Goal: Information Seeking & Learning: Learn about a topic

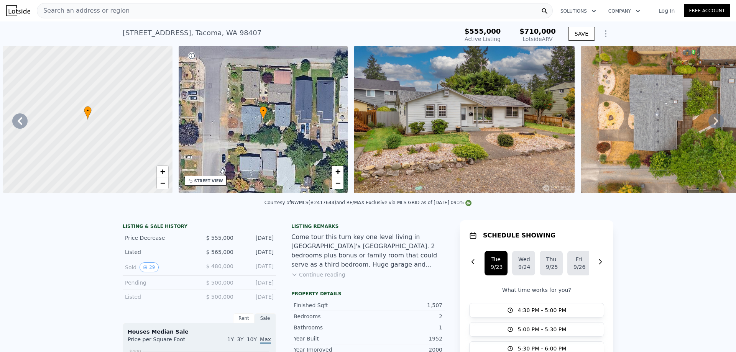
select select "30"
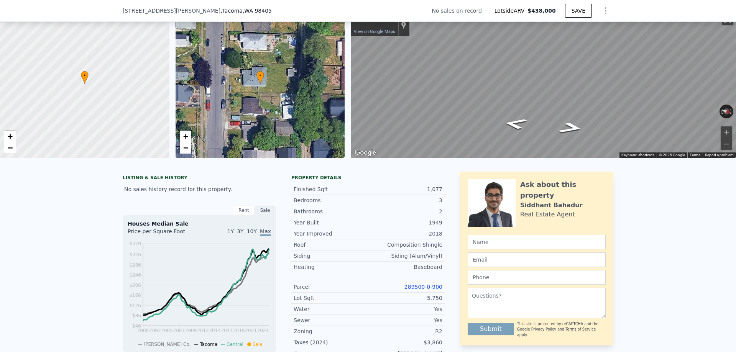
scroll to position [35, 0]
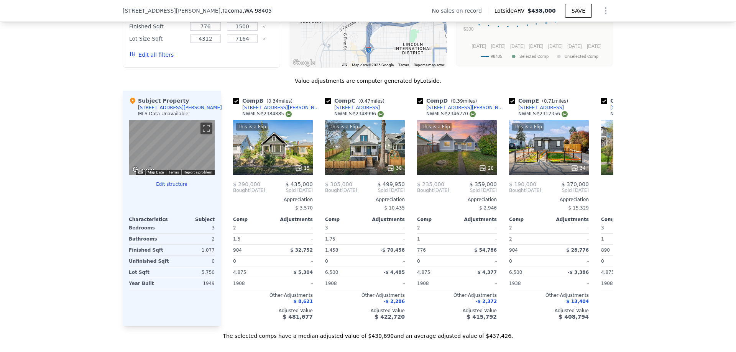
scroll to position [0, 88]
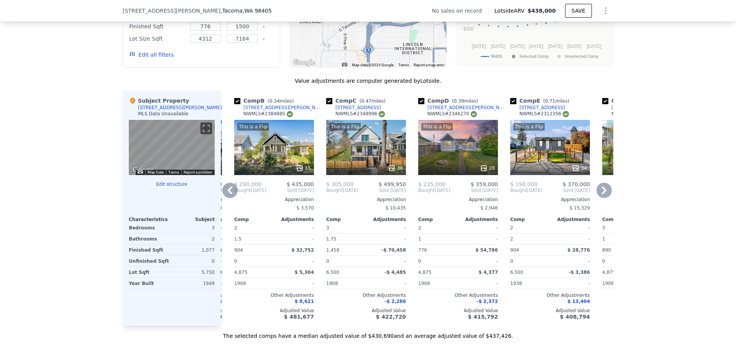
click at [269, 159] on div "This is a Flip 15" at bounding box center [274, 147] width 80 height 55
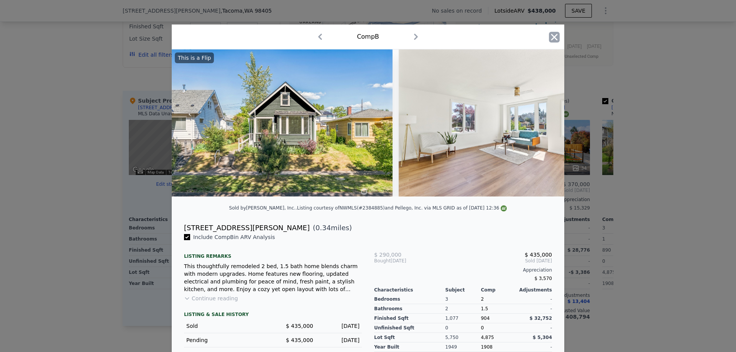
click at [556, 39] on icon "button" at bounding box center [554, 37] width 11 height 11
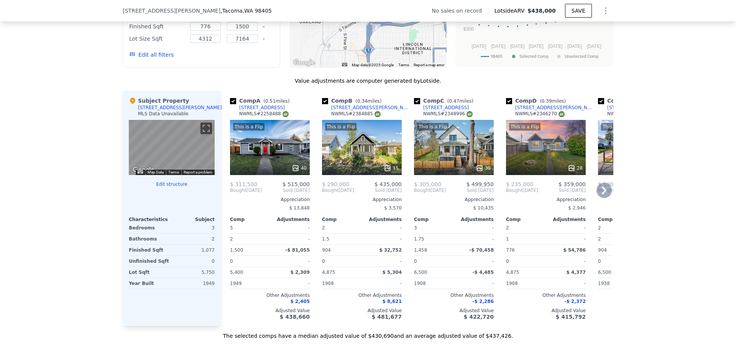
click at [370, 159] on div "This is a Flip 15" at bounding box center [362, 147] width 80 height 55
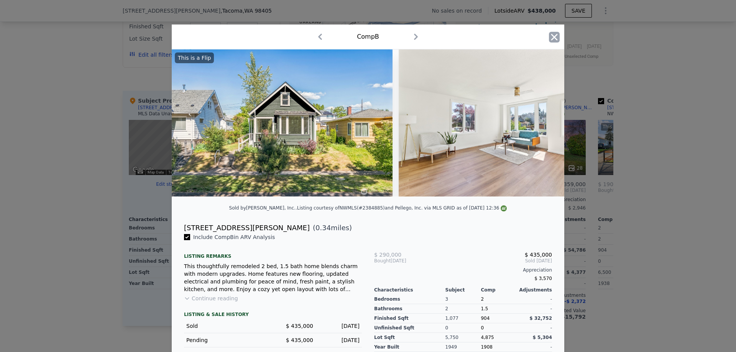
click at [552, 36] on icon "button" at bounding box center [554, 37] width 11 height 11
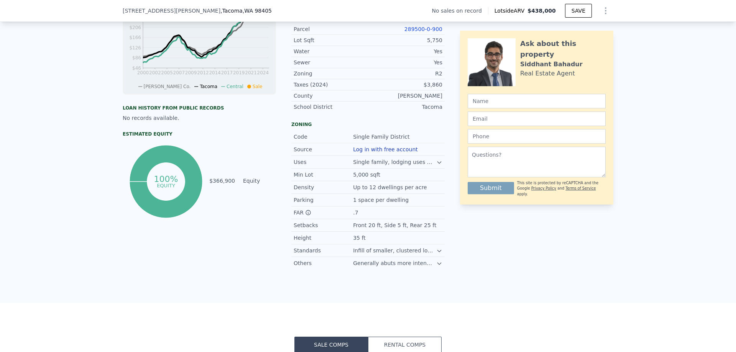
scroll to position [0, 3]
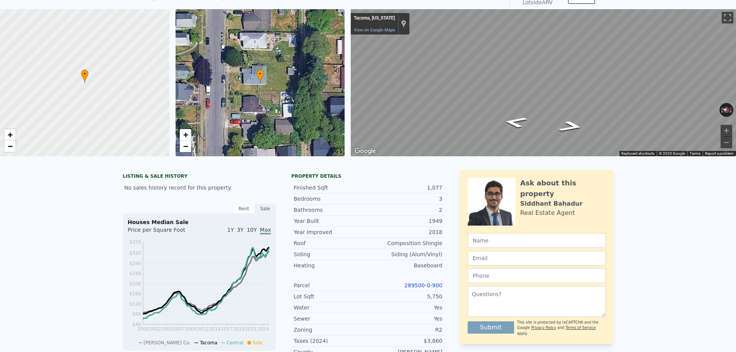
click at [358, 182] on div "Finished Sqft 1,077 Bedrooms 3 Bathrooms 2 Year Built 1949 Year Improved 2018 R…" at bounding box center [367, 273] width 153 height 189
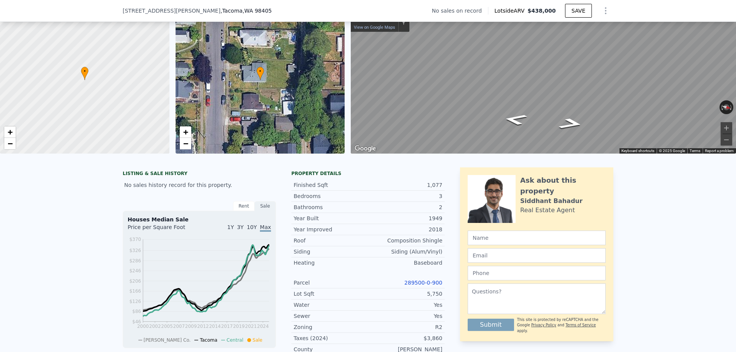
scroll to position [46, 0]
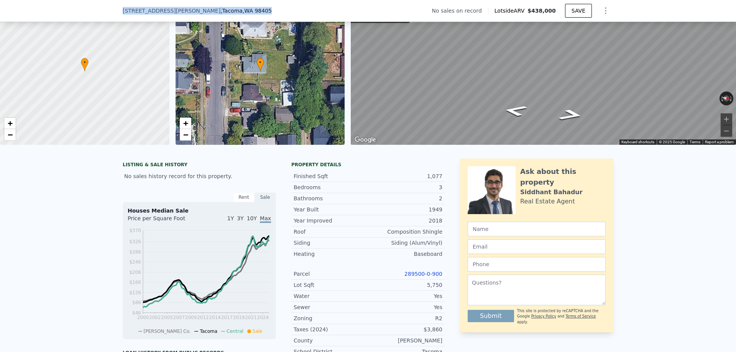
drag, startPoint x: 226, startPoint y: 13, endPoint x: 121, endPoint y: 12, distance: 104.2
click at [121, 12] on div "2355 S Hosmer St , Tacoma , WA 98405 No sales on record Lotside ARV $438,000 SA…" at bounding box center [368, 11] width 736 height 22
copy div "2355 S Hosmer St , Tacoma , WA 98405"
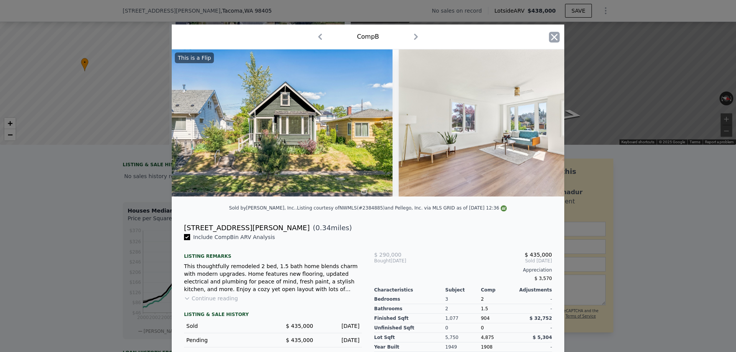
click at [553, 41] on icon "button" at bounding box center [554, 37] width 11 height 11
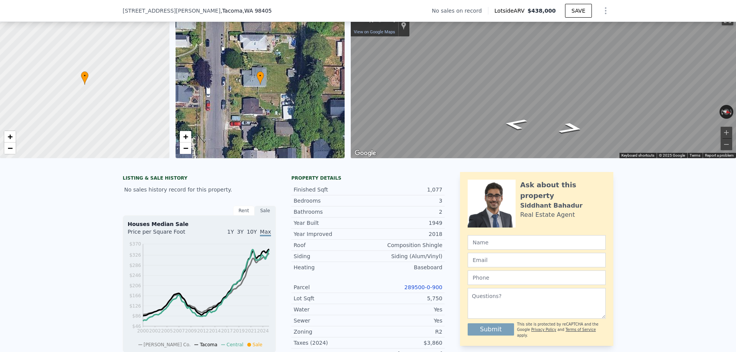
scroll to position [35, 0]
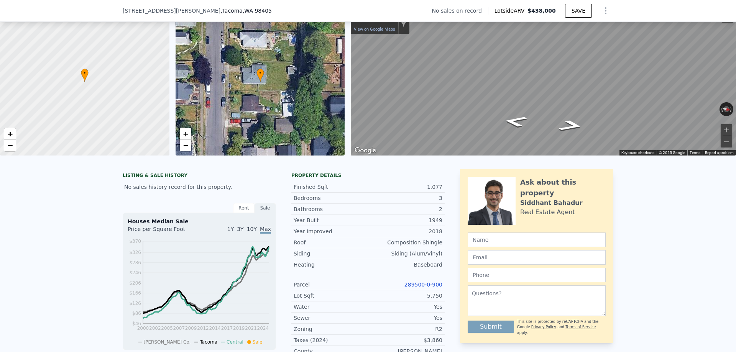
click at [266, 150] on div "• + −" at bounding box center [259, 81] width 169 height 147
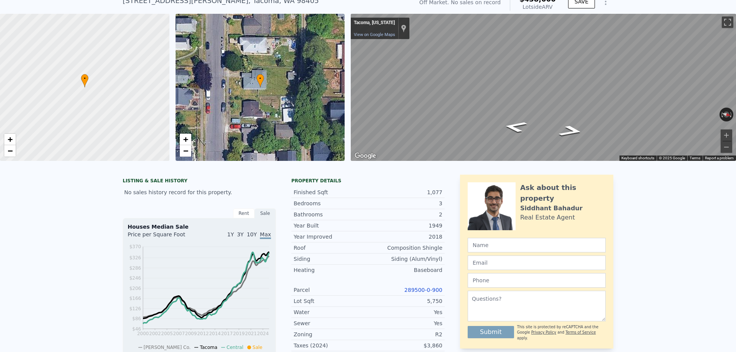
click at [242, 150] on div "• + −" at bounding box center [259, 87] width 169 height 147
click at [277, 150] on div "• + −" at bounding box center [259, 87] width 169 height 147
click at [265, 150] on div "• + −" at bounding box center [259, 87] width 169 height 147
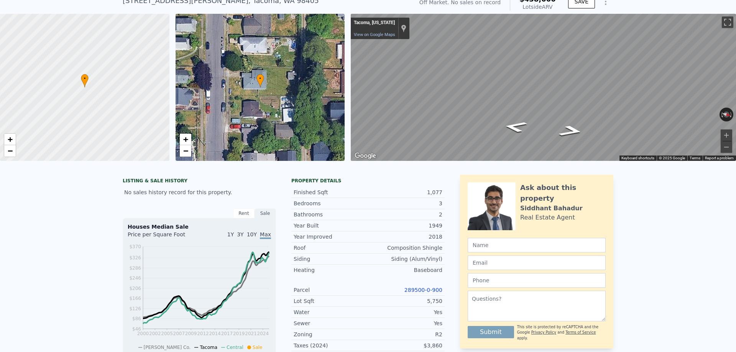
scroll to position [97, 0]
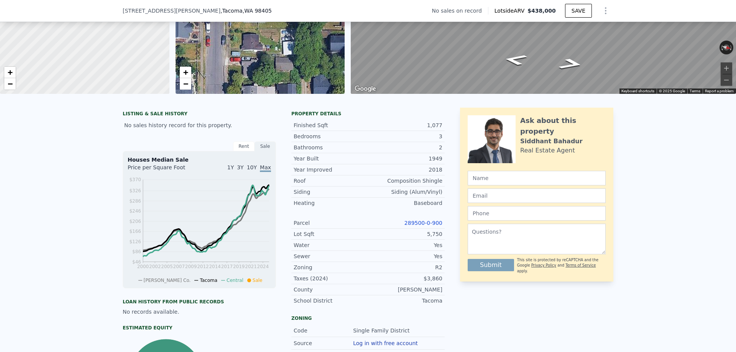
click at [239, 146] on div "Rent" at bounding box center [243, 146] width 21 height 10
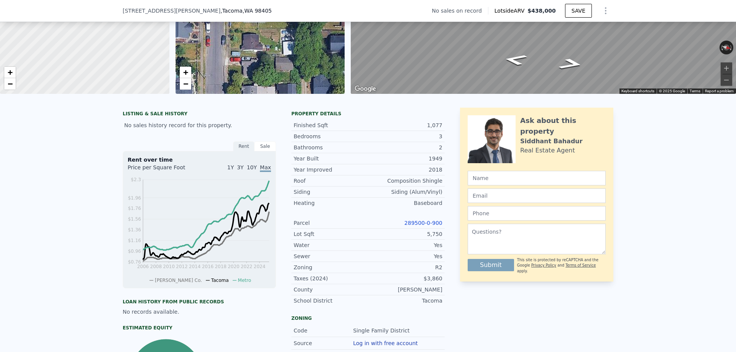
click at [264, 147] on div "Sale" at bounding box center [264, 146] width 21 height 10
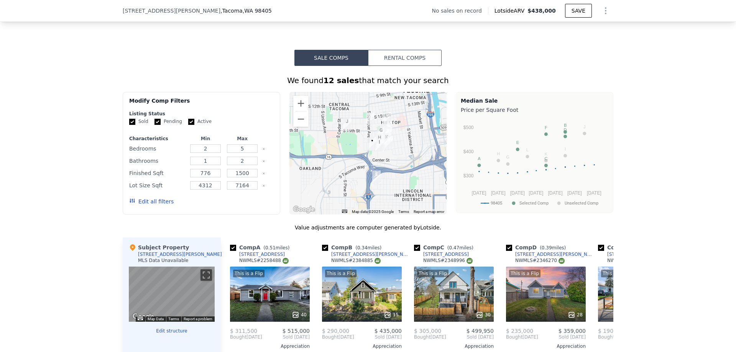
scroll to position [579, 0]
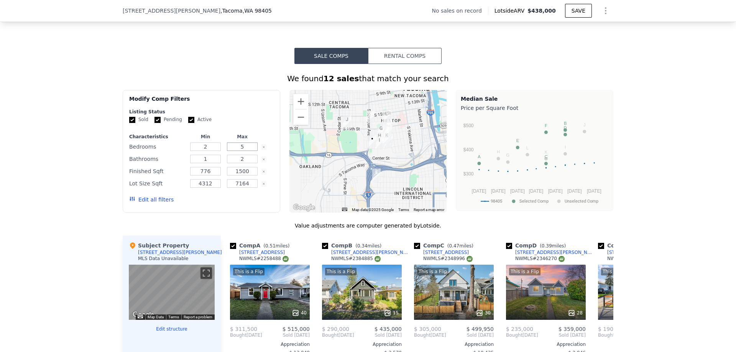
drag, startPoint x: 244, startPoint y: 149, endPoint x: 238, endPoint y: 149, distance: 6.1
click at [238, 149] on input "5" at bounding box center [242, 147] width 30 height 8
type input "3"
click at [246, 201] on button "Update Search" at bounding box center [244, 199] width 58 height 11
checkbox input "false"
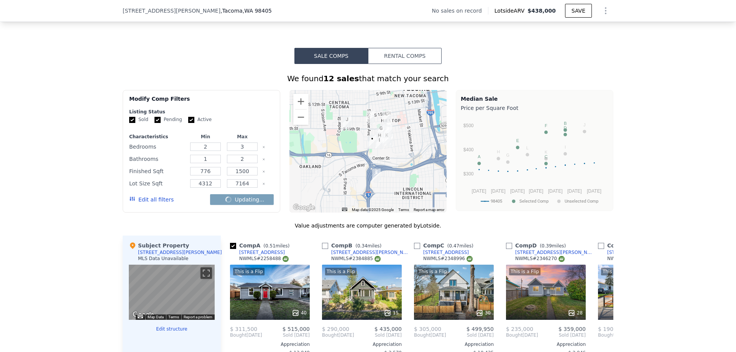
checkbox input "false"
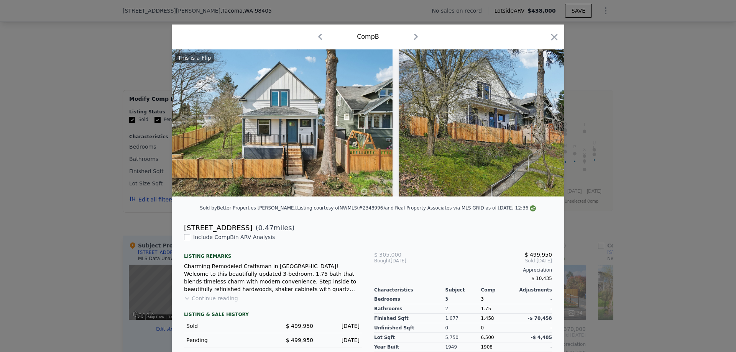
click at [561, 36] on div "Comp B" at bounding box center [368, 37] width 392 height 25
click at [555, 35] on icon "button" at bounding box center [554, 37] width 11 height 11
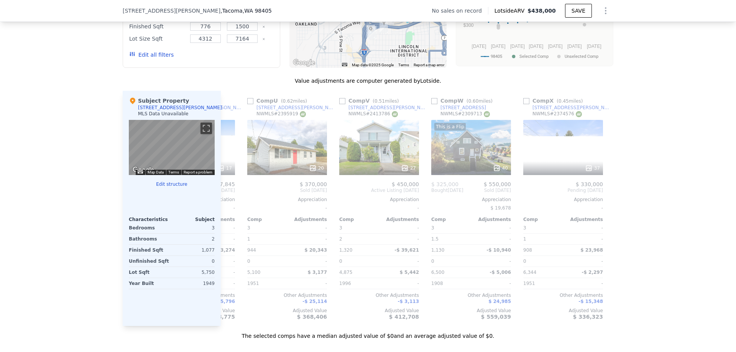
scroll to position [0, 1815]
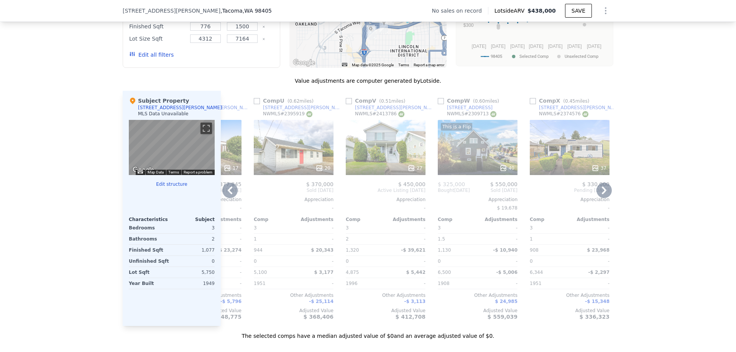
click at [590, 158] on div "37" at bounding box center [570, 147] width 80 height 55
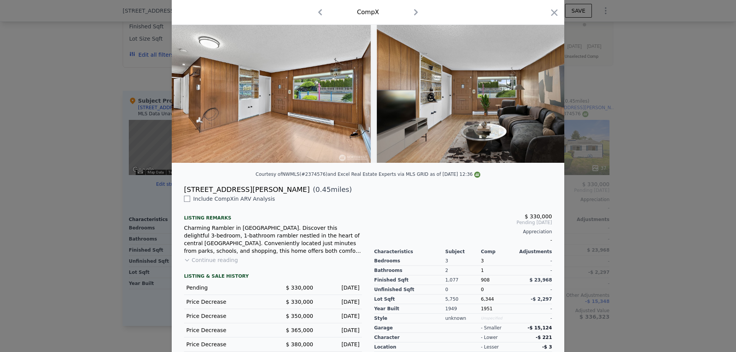
scroll to position [48, 0]
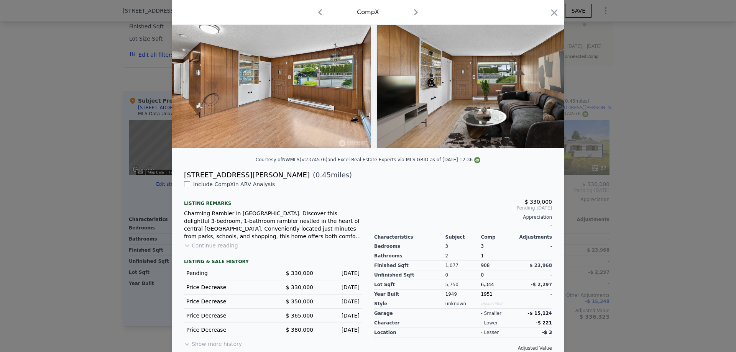
click at [212, 247] on button "Continue reading" at bounding box center [211, 246] width 54 height 8
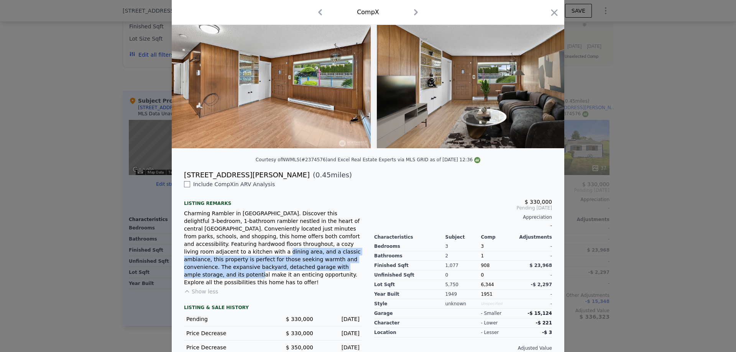
drag, startPoint x: 276, startPoint y: 240, endPoint x: 332, endPoint y: 256, distance: 57.8
click at [332, 256] on div "Charming Rambler in Central Tacoma. Discover this delightful 3-bedroom, 1-bathr…" at bounding box center [273, 248] width 178 height 77
click at [310, 251] on div "Charming Rambler in Central Tacoma. Discover this delightful 3-bedroom, 1-bathr…" at bounding box center [273, 248] width 178 height 77
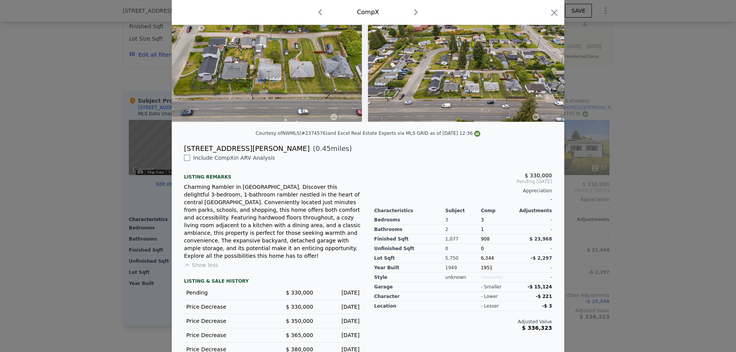
scroll to position [82, 0]
